Goal: Information Seeking & Learning: Learn about a topic

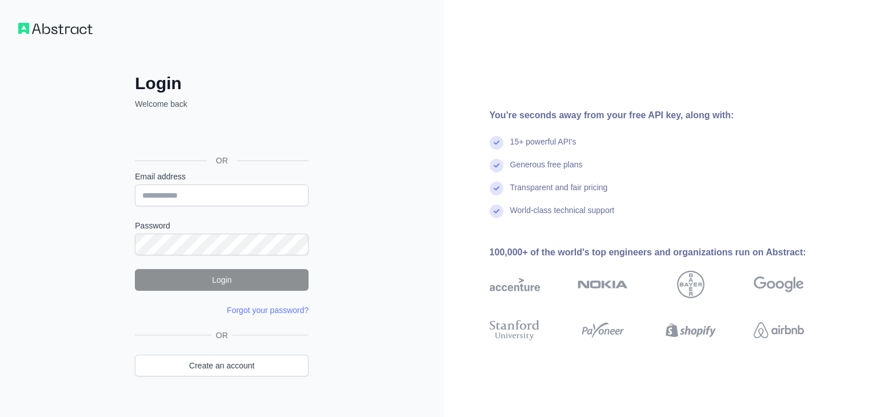
click at [32, 25] on img at bounding box center [55, 28] width 74 height 11
click at [45, 30] on img at bounding box center [55, 28] width 74 height 11
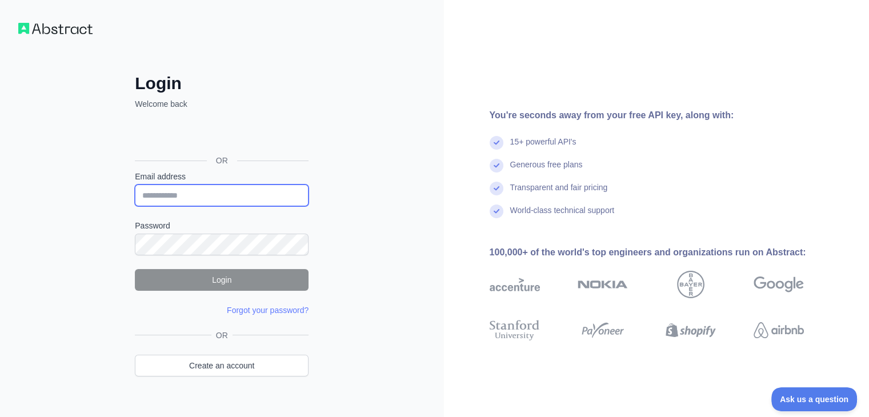
click at [207, 197] on input "Email address" at bounding box center [222, 196] width 174 height 22
type input "**********"
click at [179, 231] on div "Password" at bounding box center [222, 237] width 174 height 35
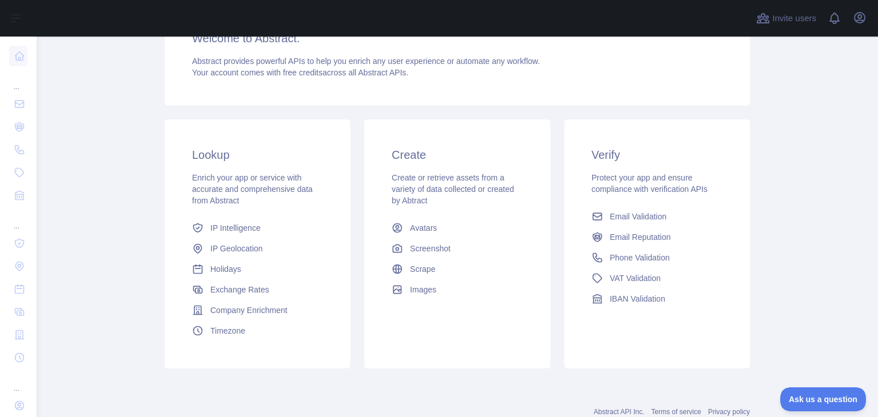
scroll to position [171, 0]
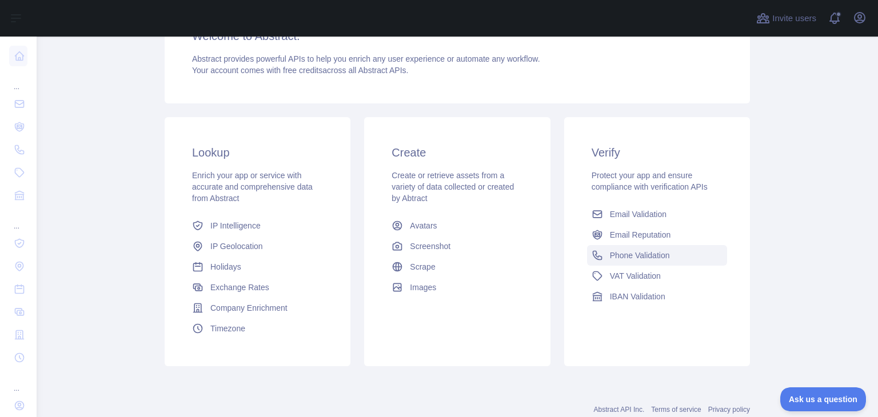
click at [626, 263] on link "Phone Validation" at bounding box center [657, 255] width 140 height 21
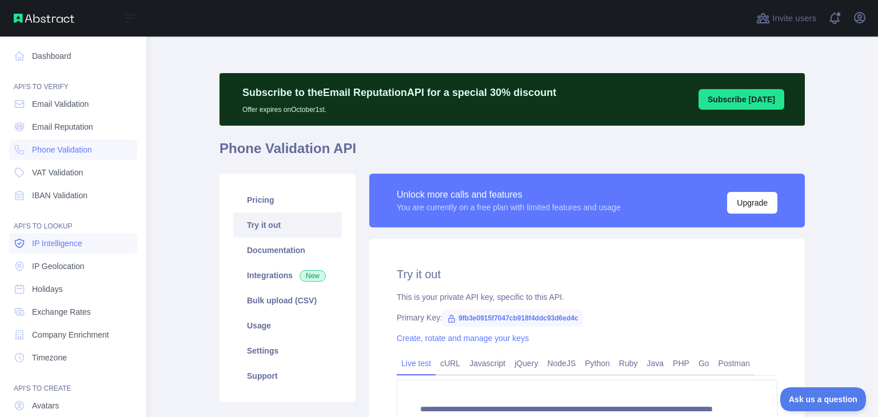
click at [66, 235] on link "IP Intelligence" at bounding box center [73, 243] width 128 height 21
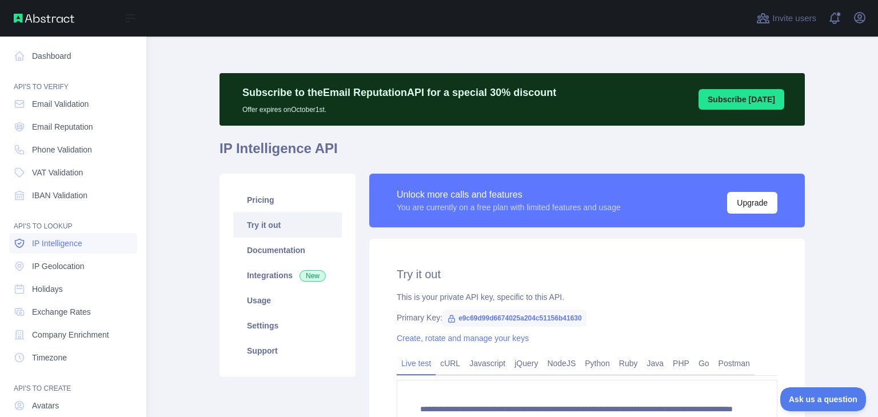
click at [59, 247] on span "IP Intelligence" at bounding box center [57, 243] width 50 height 11
click at [62, 247] on span "IP Intelligence" at bounding box center [57, 243] width 50 height 11
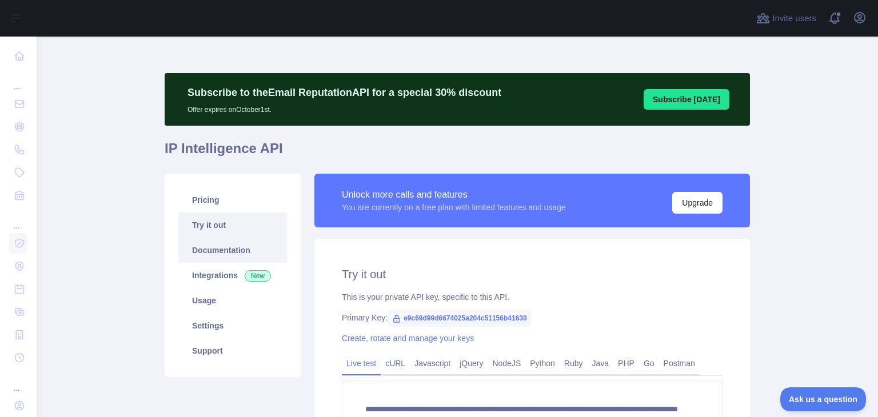
click at [200, 248] on link "Documentation" at bounding box center [232, 250] width 109 height 25
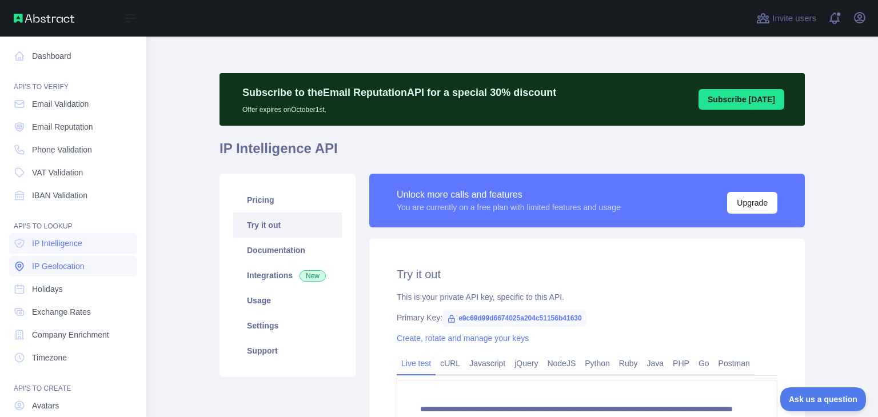
click at [62, 270] on span "IP Geolocation" at bounding box center [58, 266] width 53 height 11
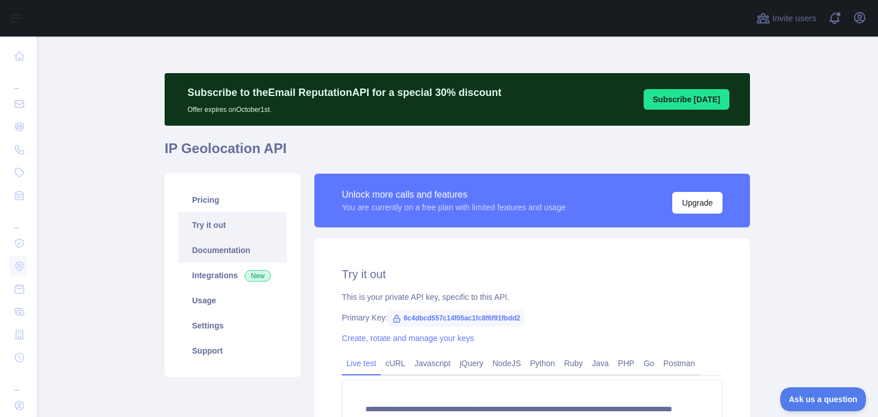
click at [245, 254] on link "Documentation" at bounding box center [232, 250] width 109 height 25
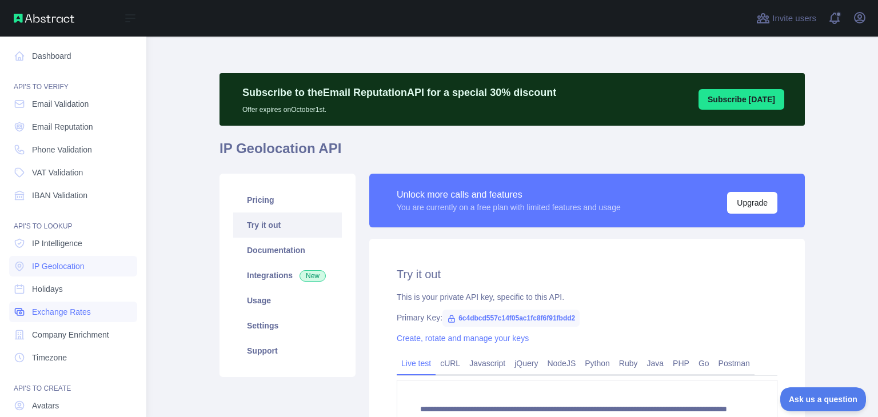
click at [62, 316] on span "Exchange Rates" at bounding box center [61, 311] width 59 height 11
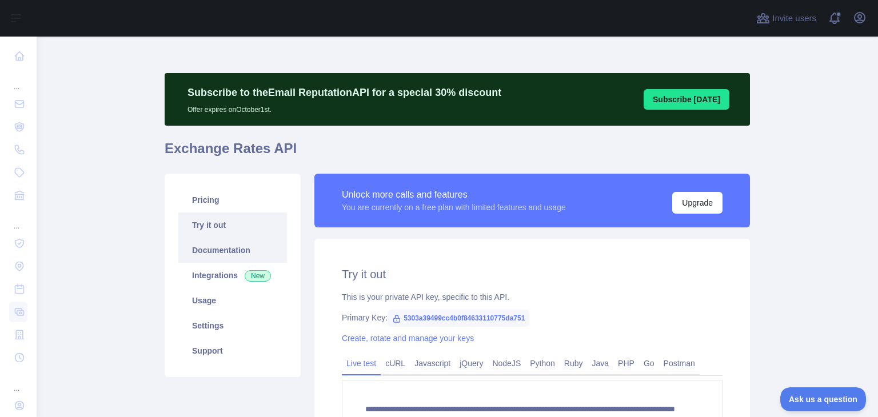
click at [253, 252] on link "Documentation" at bounding box center [232, 250] width 109 height 25
